Goal: Information Seeking & Learning: Learn about a topic

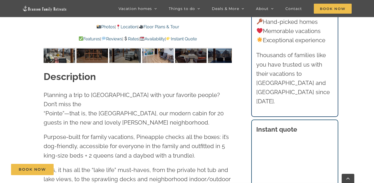
scroll to position [446, 0]
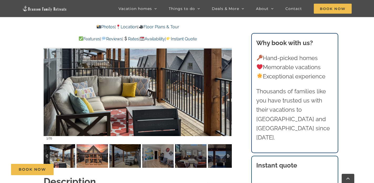
click at [86, 157] on img at bounding box center [91, 156] width 31 height 24
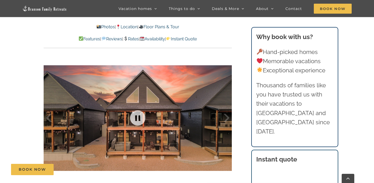
scroll to position [420, 0]
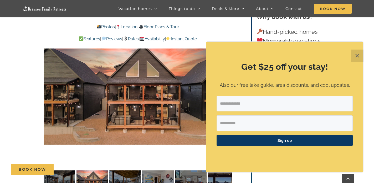
drag, startPoint x: 356, startPoint y: 57, endPoint x: 344, endPoint y: 72, distance: 19.7
click at [356, 57] on button "✕" at bounding box center [356, 56] width 13 height 13
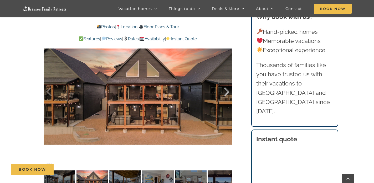
click at [227, 90] on div at bounding box center [221, 92] width 16 height 33
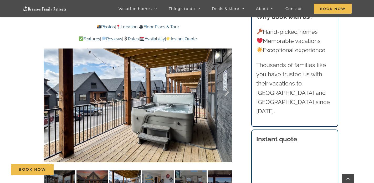
click at [227, 90] on div at bounding box center [221, 92] width 16 height 33
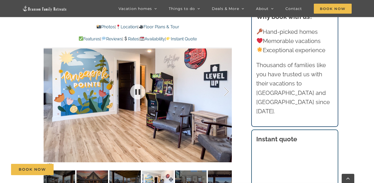
click at [229, 92] on div at bounding box center [221, 92] width 16 height 33
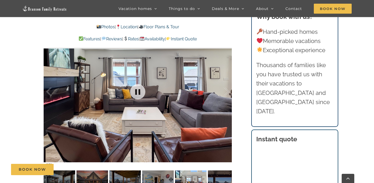
click at [229, 91] on div at bounding box center [138, 92] width 188 height 154
click at [227, 90] on div at bounding box center [221, 92] width 16 height 33
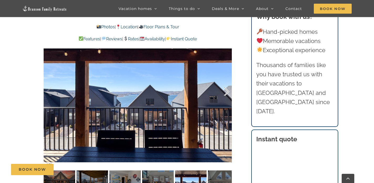
click at [227, 90] on div at bounding box center [221, 92] width 16 height 33
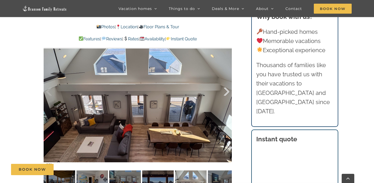
click at [227, 90] on div at bounding box center [221, 92] width 16 height 33
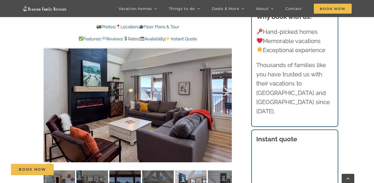
click at [227, 90] on div at bounding box center [221, 92] width 16 height 33
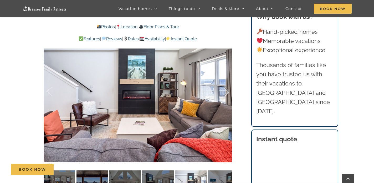
click at [227, 90] on div at bounding box center [221, 92] width 16 height 33
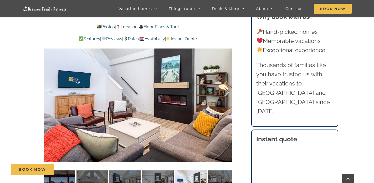
click at [227, 90] on div at bounding box center [221, 92] width 16 height 33
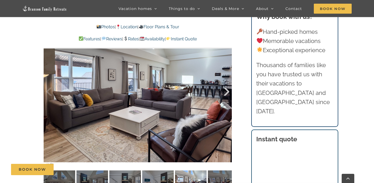
click at [227, 90] on div at bounding box center [221, 92] width 16 height 33
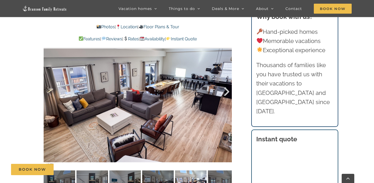
click at [227, 90] on div at bounding box center [221, 92] width 16 height 33
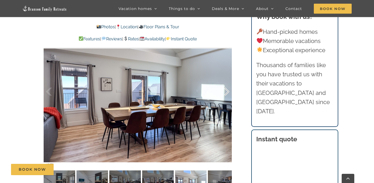
click at [227, 90] on div at bounding box center [221, 92] width 16 height 33
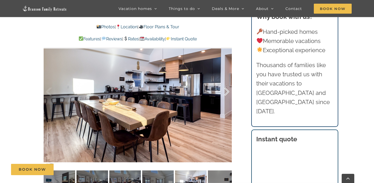
click at [227, 90] on div at bounding box center [221, 92] width 16 height 33
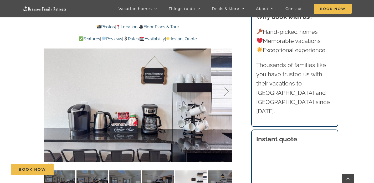
click at [227, 90] on div at bounding box center [221, 92] width 16 height 33
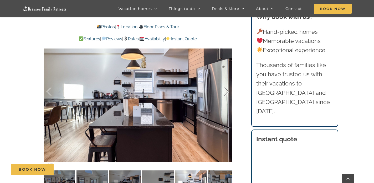
click at [227, 90] on div at bounding box center [221, 92] width 16 height 33
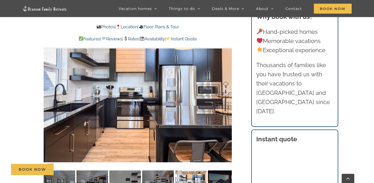
click at [227, 90] on div at bounding box center [221, 92] width 16 height 33
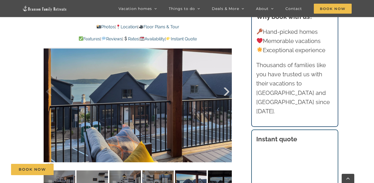
click at [227, 90] on div at bounding box center [221, 92] width 16 height 33
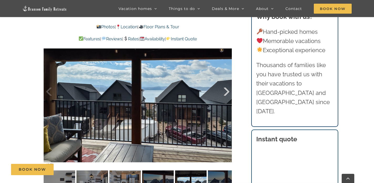
click at [227, 90] on div at bounding box center [221, 92] width 16 height 33
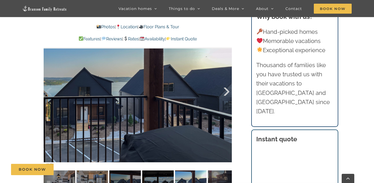
click at [227, 90] on div at bounding box center [221, 92] width 16 height 33
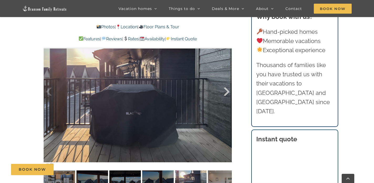
click at [227, 90] on div at bounding box center [221, 92] width 16 height 33
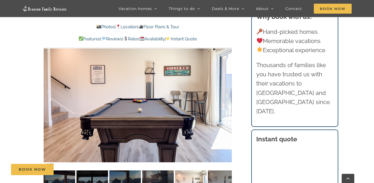
click at [227, 90] on div at bounding box center [221, 92] width 16 height 33
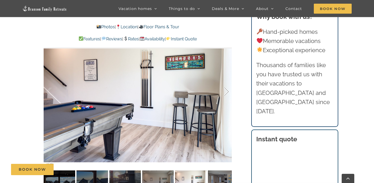
click at [227, 90] on div at bounding box center [221, 92] width 16 height 33
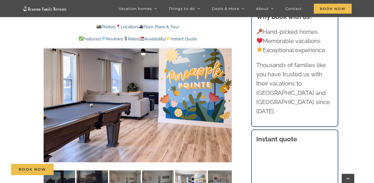
click at [227, 90] on div at bounding box center [221, 92] width 16 height 33
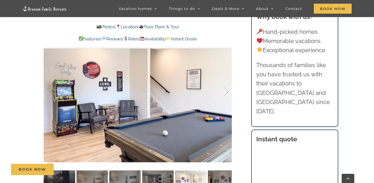
click at [227, 90] on div at bounding box center [221, 92] width 16 height 33
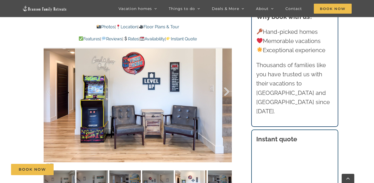
click at [227, 90] on div at bounding box center [221, 92] width 16 height 33
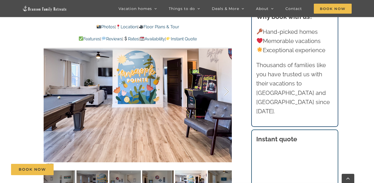
click at [227, 90] on div at bounding box center [221, 92] width 16 height 33
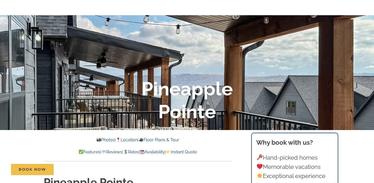
scroll to position [0, 0]
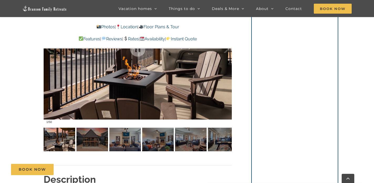
scroll to position [446, 0]
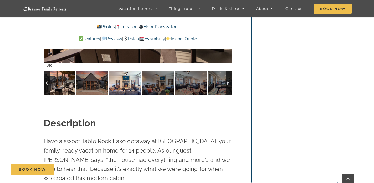
click at [120, 82] on img at bounding box center [124, 83] width 31 height 24
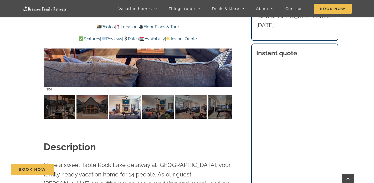
scroll to position [341, 0]
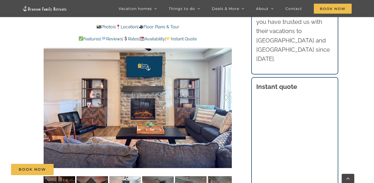
click at [226, 99] on div at bounding box center [221, 97] width 16 height 33
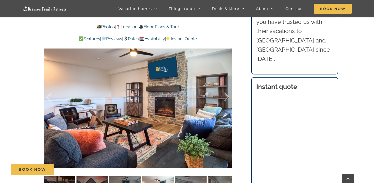
click at [226, 99] on div at bounding box center [221, 97] width 16 height 33
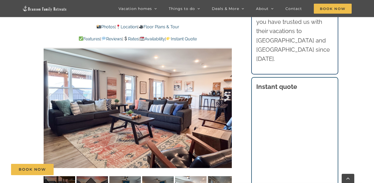
click at [225, 94] on div at bounding box center [221, 97] width 16 height 33
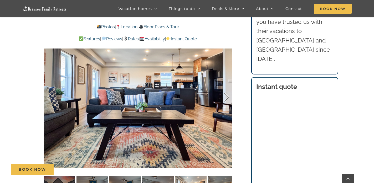
click at [225, 91] on div at bounding box center [221, 97] width 16 height 33
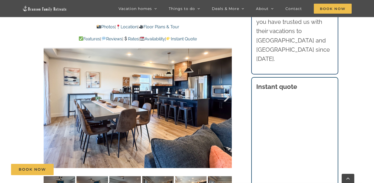
click at [225, 93] on div at bounding box center [221, 97] width 16 height 33
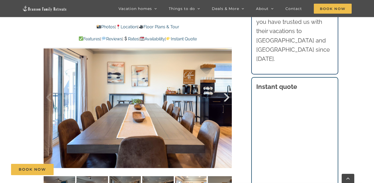
click at [225, 93] on div at bounding box center [221, 97] width 16 height 33
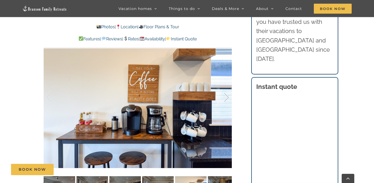
click at [225, 93] on div at bounding box center [221, 97] width 16 height 33
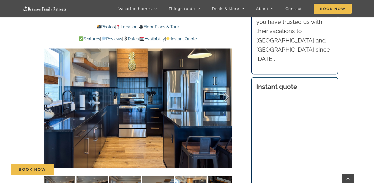
click at [225, 94] on div at bounding box center [221, 97] width 16 height 33
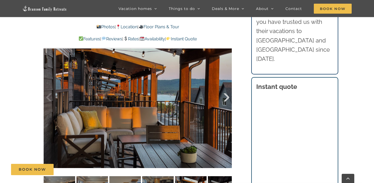
click at [225, 94] on div at bounding box center [221, 97] width 16 height 33
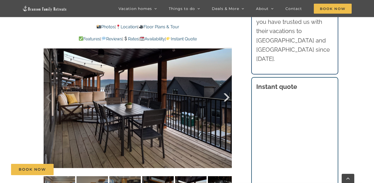
click at [225, 94] on div at bounding box center [221, 97] width 16 height 33
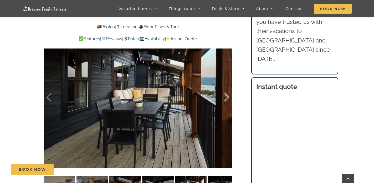
click at [225, 94] on div at bounding box center [221, 97] width 16 height 33
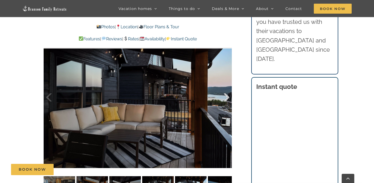
click at [225, 94] on div at bounding box center [221, 97] width 16 height 33
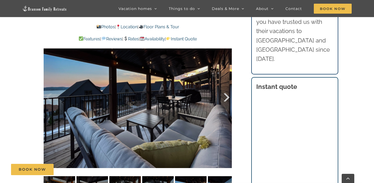
click at [225, 94] on div at bounding box center [221, 97] width 16 height 33
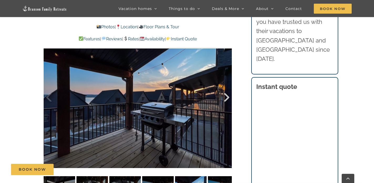
click at [225, 94] on div at bounding box center [221, 97] width 16 height 33
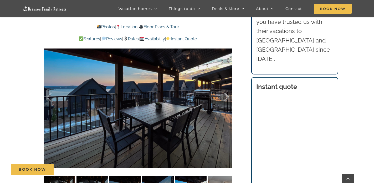
click at [225, 94] on div at bounding box center [221, 97] width 16 height 33
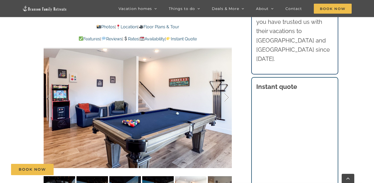
click at [225, 94] on div at bounding box center [221, 97] width 16 height 33
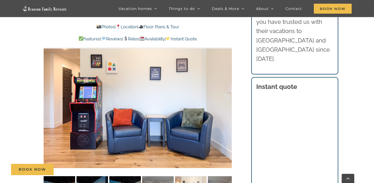
click at [225, 94] on div at bounding box center [221, 97] width 16 height 33
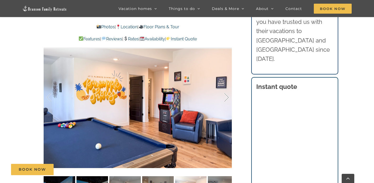
click at [225, 93] on div at bounding box center [221, 97] width 16 height 33
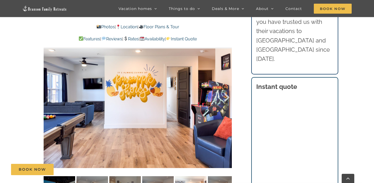
click at [225, 93] on div at bounding box center [221, 97] width 16 height 33
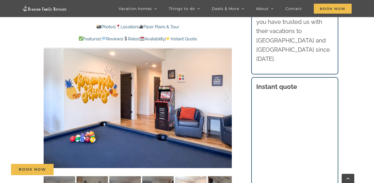
click at [225, 93] on div at bounding box center [221, 97] width 16 height 33
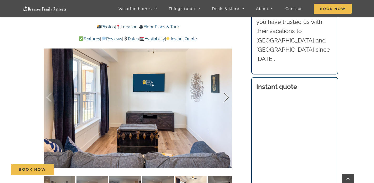
click at [225, 93] on div at bounding box center [221, 97] width 16 height 33
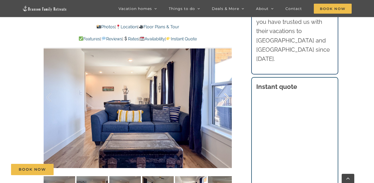
click at [225, 93] on div at bounding box center [221, 97] width 16 height 33
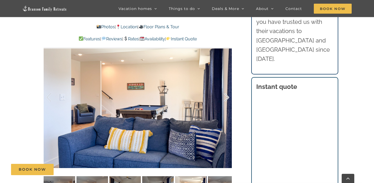
click at [225, 93] on div at bounding box center [221, 97] width 16 height 33
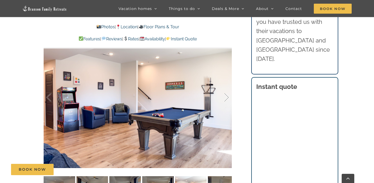
click at [225, 92] on div at bounding box center [221, 97] width 16 height 33
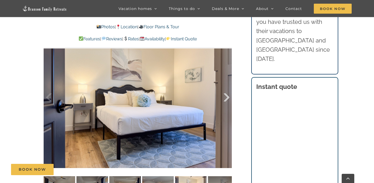
click at [225, 92] on div at bounding box center [221, 97] width 16 height 33
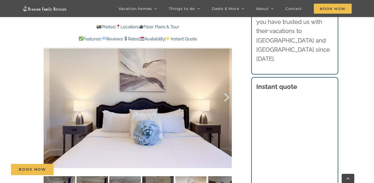
click at [225, 92] on div at bounding box center [221, 97] width 16 height 33
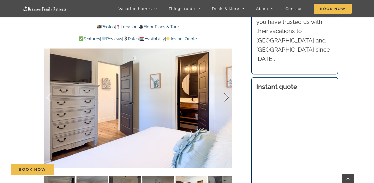
click at [228, 89] on div at bounding box center [221, 97] width 16 height 33
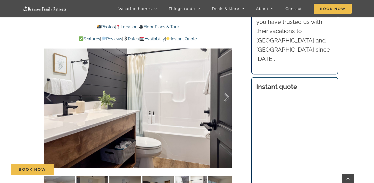
click at [227, 94] on div at bounding box center [221, 97] width 16 height 33
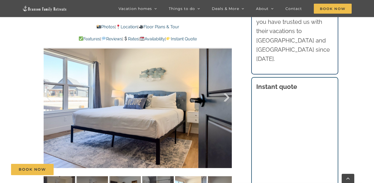
click at [227, 94] on div at bounding box center [221, 97] width 16 height 33
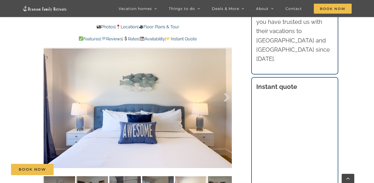
click at [227, 96] on div at bounding box center [221, 97] width 16 height 33
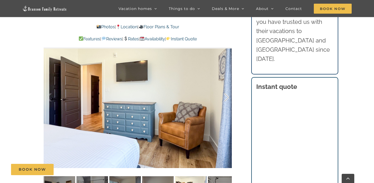
click at [227, 96] on div at bounding box center [221, 97] width 16 height 33
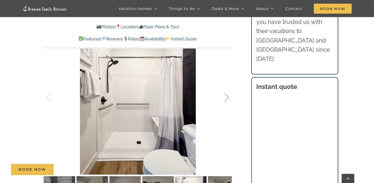
click at [225, 97] on div at bounding box center [221, 97] width 16 height 33
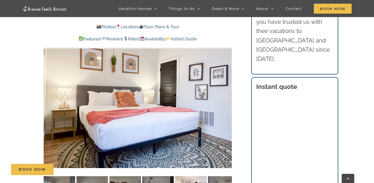
click at [225, 97] on div at bounding box center [221, 97] width 16 height 33
